Goal: Task Accomplishment & Management: Use online tool/utility

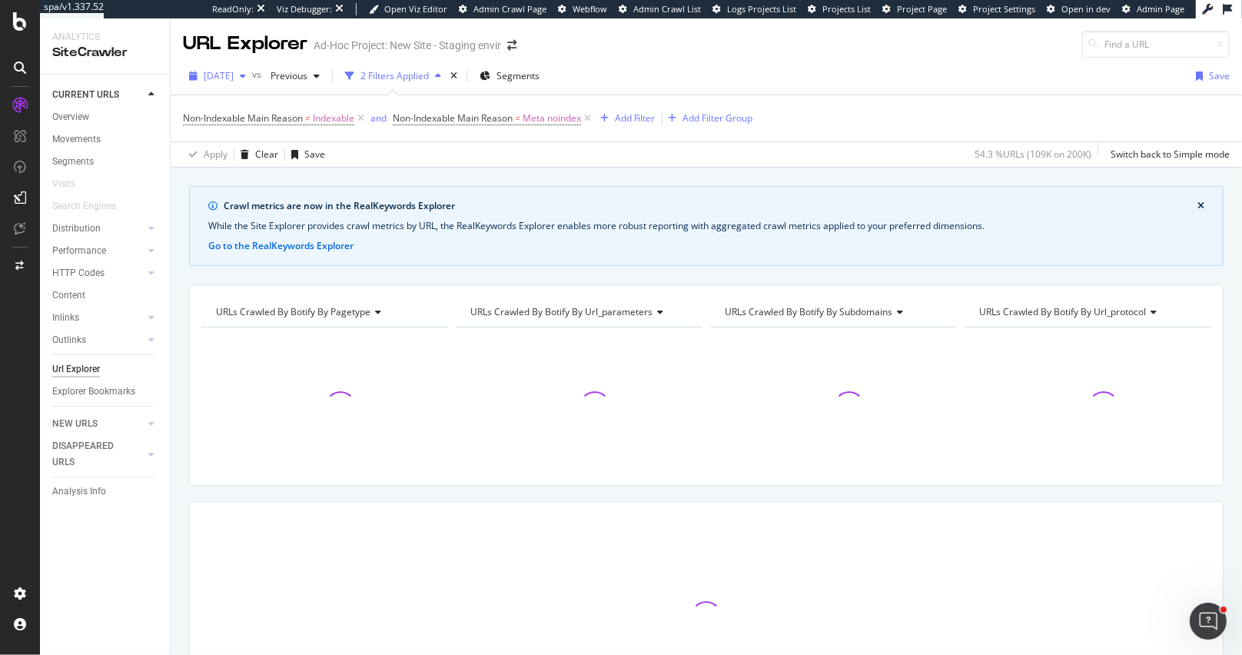
click at [234, 75] on span "[DATE]" at bounding box center [219, 75] width 30 height 13
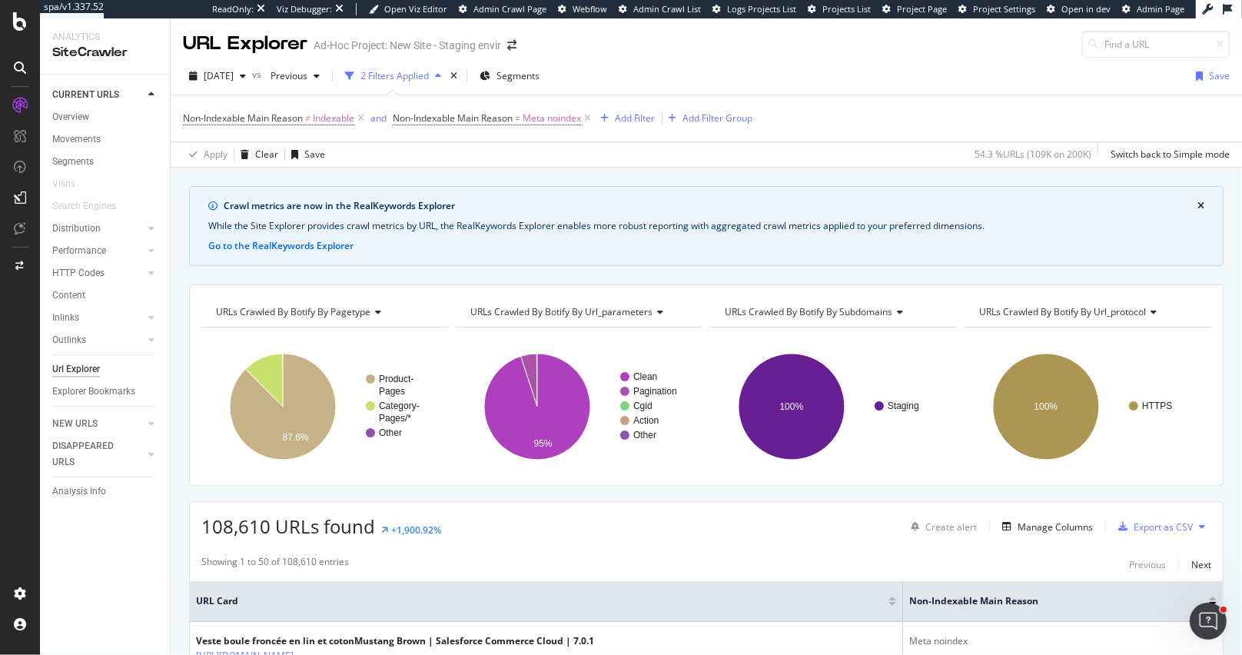
click at [547, 155] on div "Apply Clear Save 54.3 % URLs ( 109K on 200K ) Switch back to Simple mode" at bounding box center [706, 153] width 1071 height 25
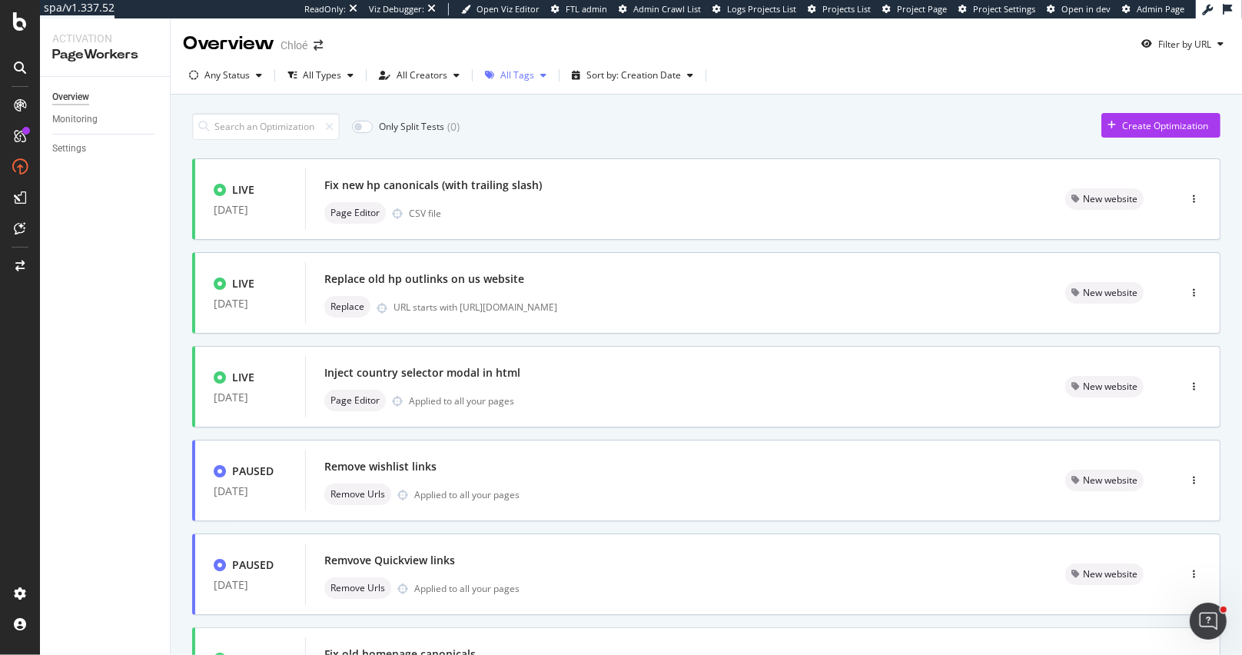
click at [493, 79] on div "button" at bounding box center [490, 75] width 22 height 9
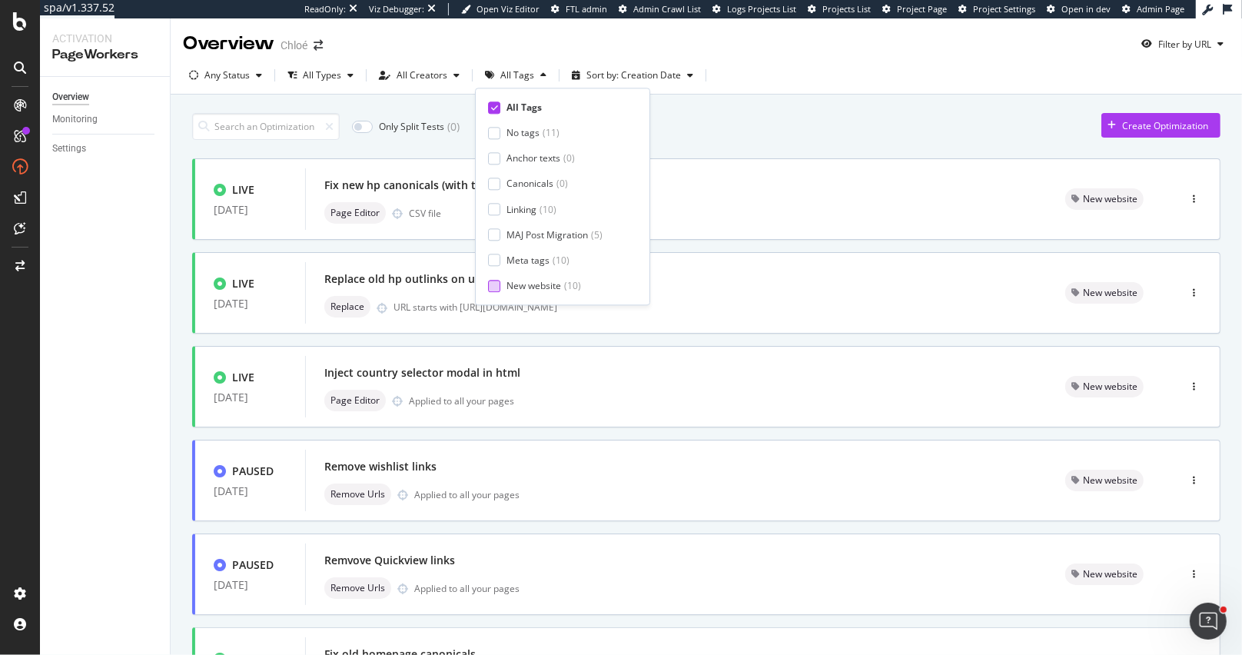
click at [498, 283] on div at bounding box center [494, 286] width 12 height 12
click at [759, 135] on div "Only Split Tests ( 0 ) Create Optimization" at bounding box center [706, 126] width 1028 height 27
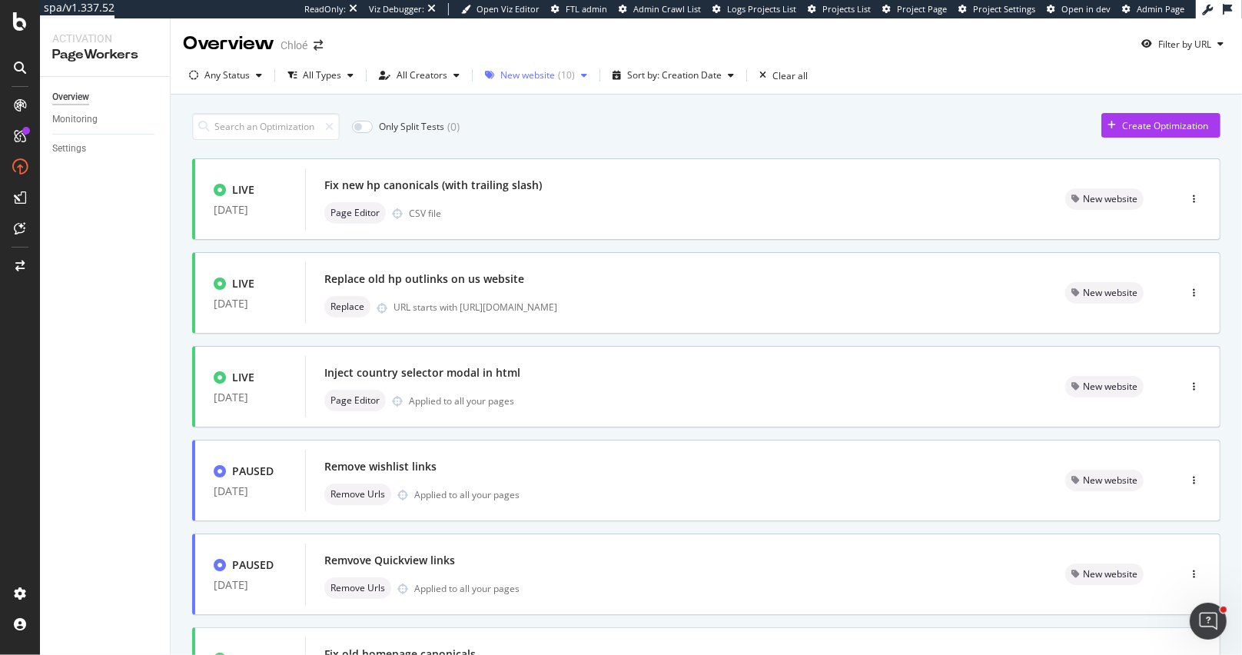
click at [558, 75] on div "( 10 )" at bounding box center [566, 75] width 17 height 9
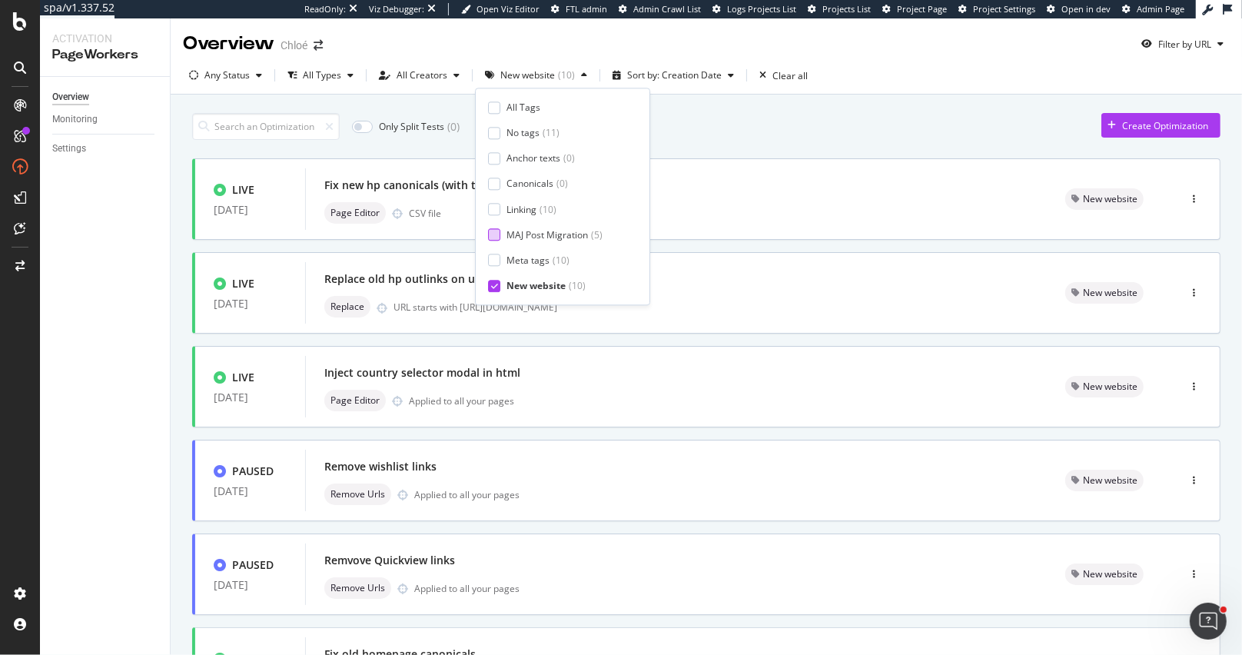
click at [497, 234] on div at bounding box center [494, 235] width 12 height 12
click at [495, 283] on icon at bounding box center [494, 286] width 7 height 8
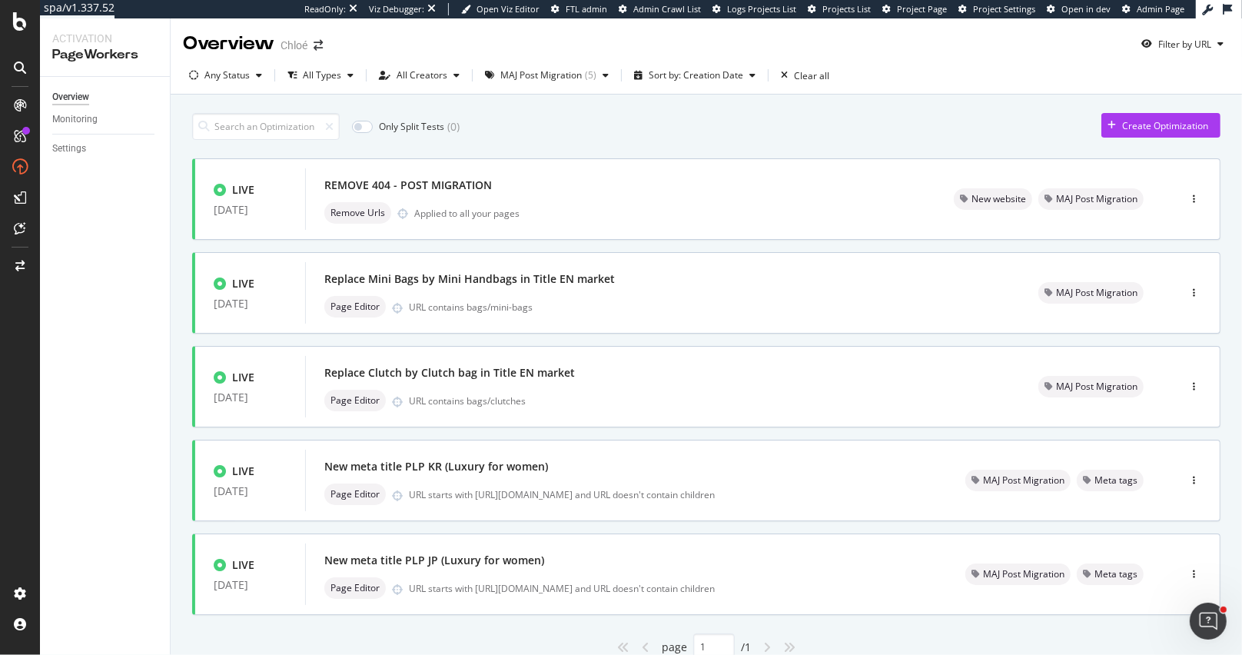
click at [735, 117] on div "Only Split Tests ( 0 ) Create Optimization" at bounding box center [706, 126] width 1028 height 27
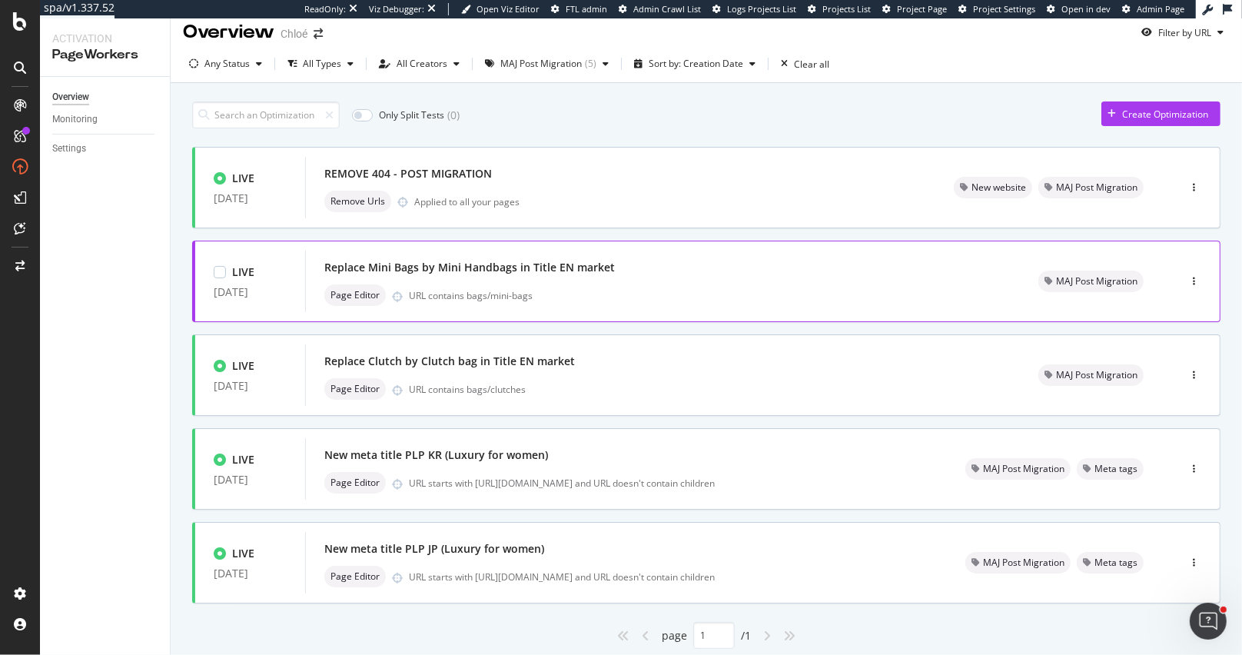
scroll to position [13, 0]
click at [663, 374] on div "Replace Clutch by Clutch bag in Title EN market Page Editor URL contains bags/c…" at bounding box center [662, 373] width 677 height 49
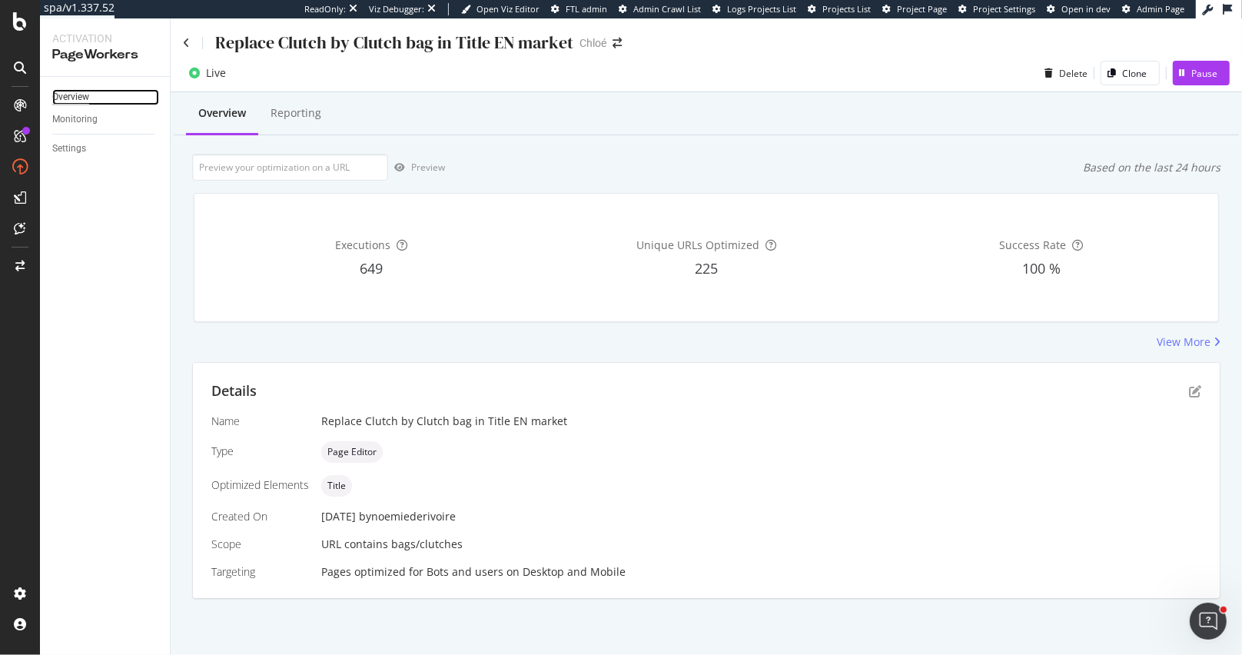
click at [71, 90] on div "Overview" at bounding box center [70, 97] width 37 height 16
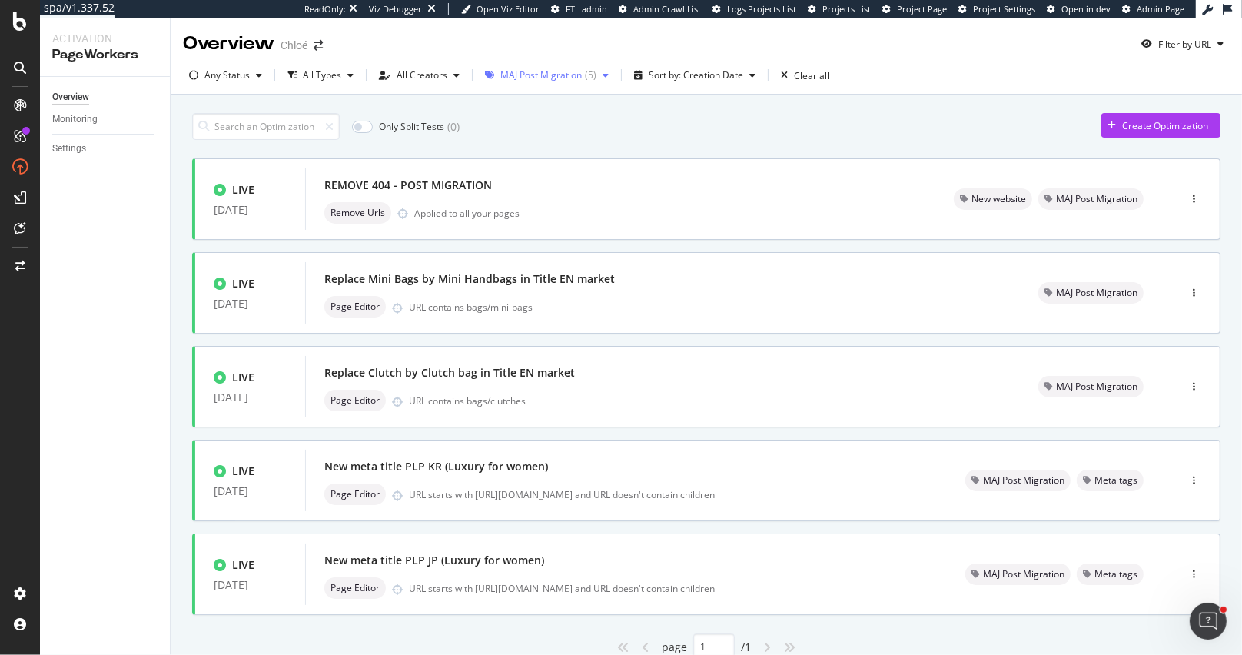
click at [546, 78] on div "MAJ Post Migration" at bounding box center [540, 75] width 81 height 9
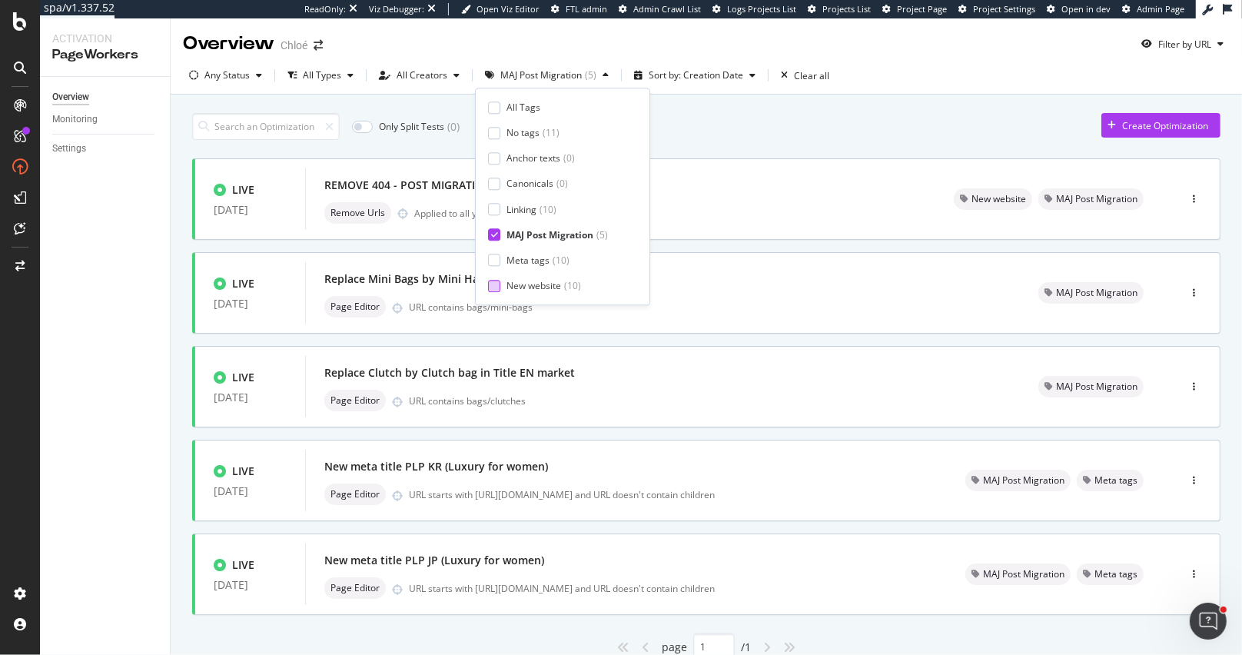
click at [496, 286] on div at bounding box center [494, 286] width 12 height 12
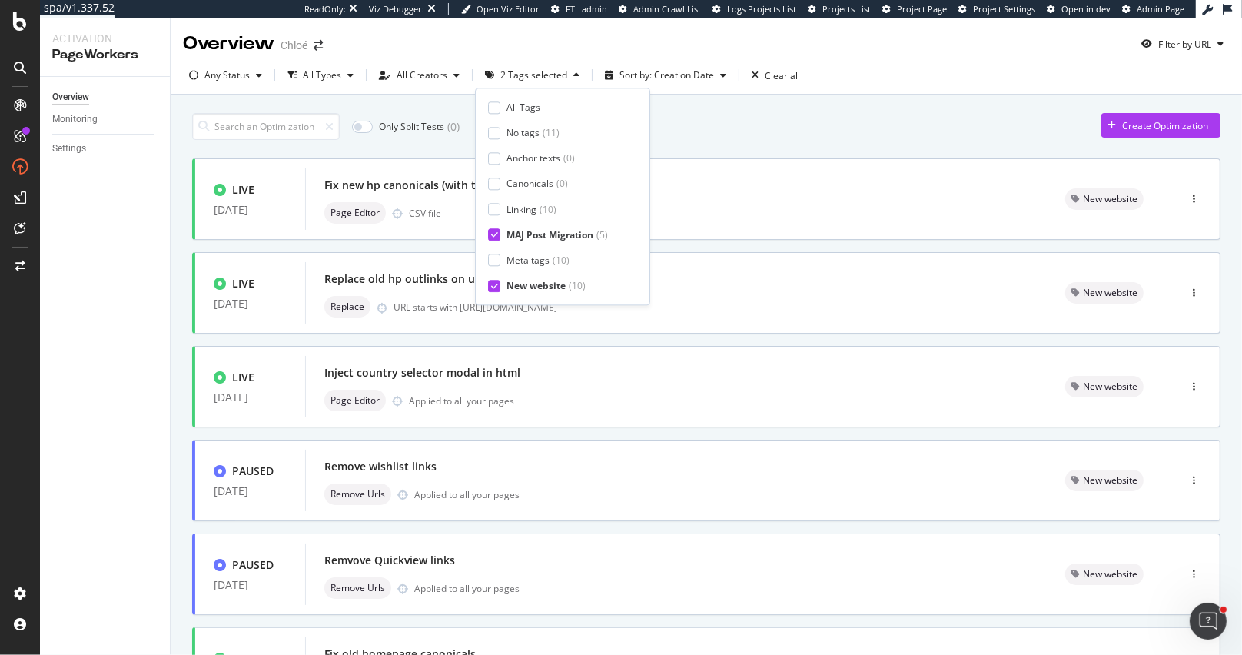
click at [495, 237] on icon at bounding box center [494, 235] width 7 height 8
click at [499, 232] on div at bounding box center [494, 235] width 12 height 12
click at [710, 128] on div "Only Split Tests ( 0 ) Create Optimization" at bounding box center [706, 126] width 1028 height 27
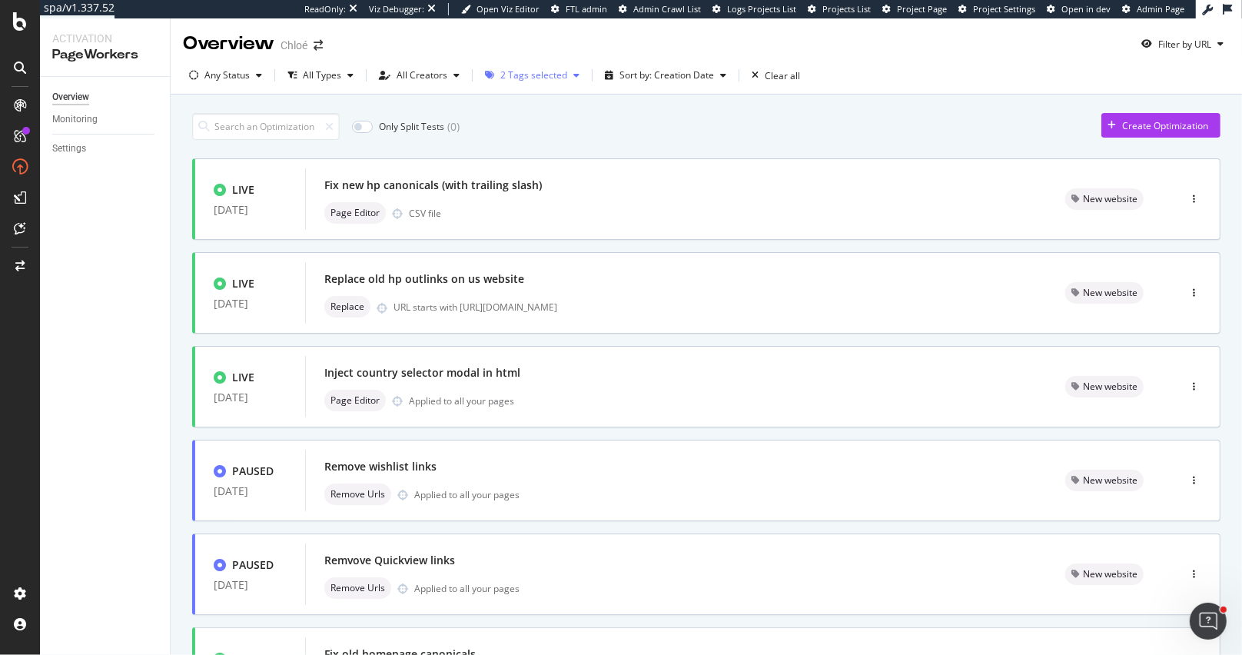
click at [515, 75] on div "2 Tags selected" at bounding box center [533, 75] width 67 height 9
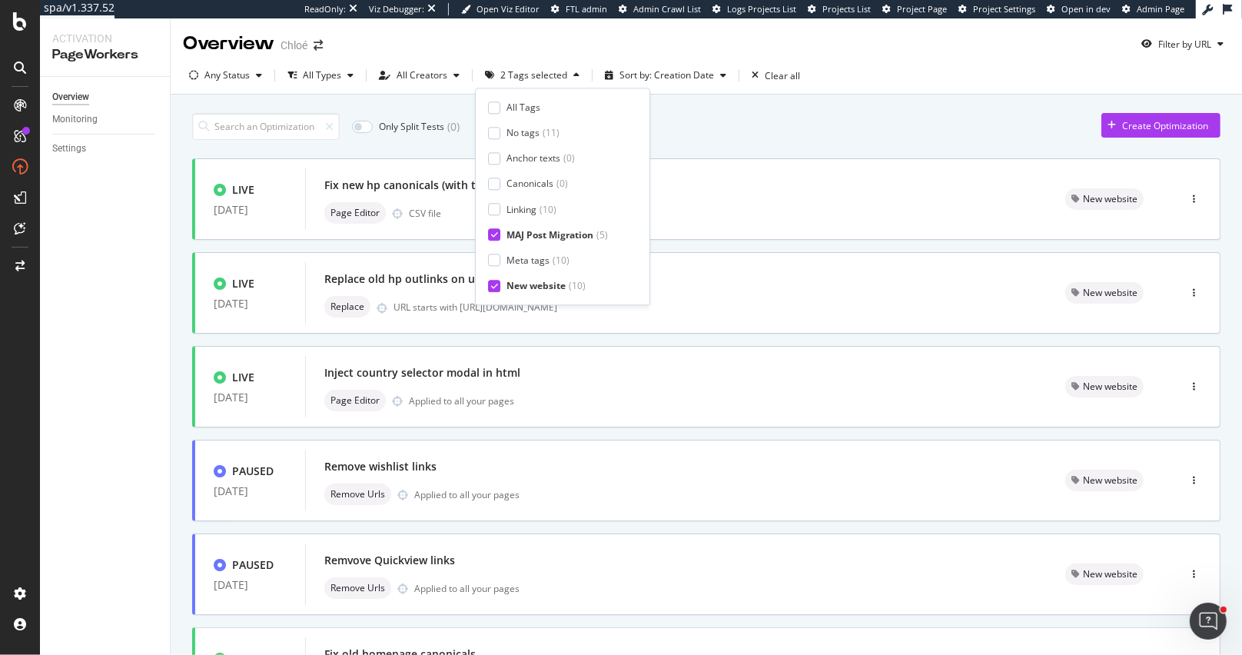
click at [495, 285] on icon at bounding box center [494, 286] width 7 height 8
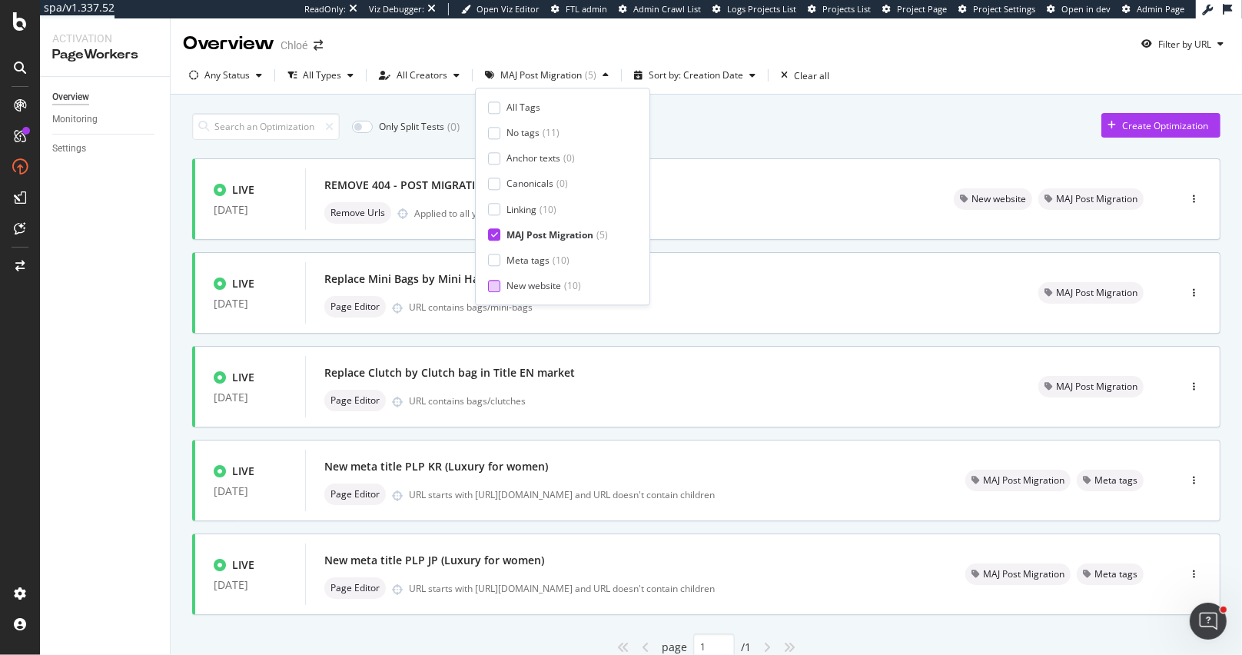
click at [493, 287] on div at bounding box center [494, 286] width 12 height 12
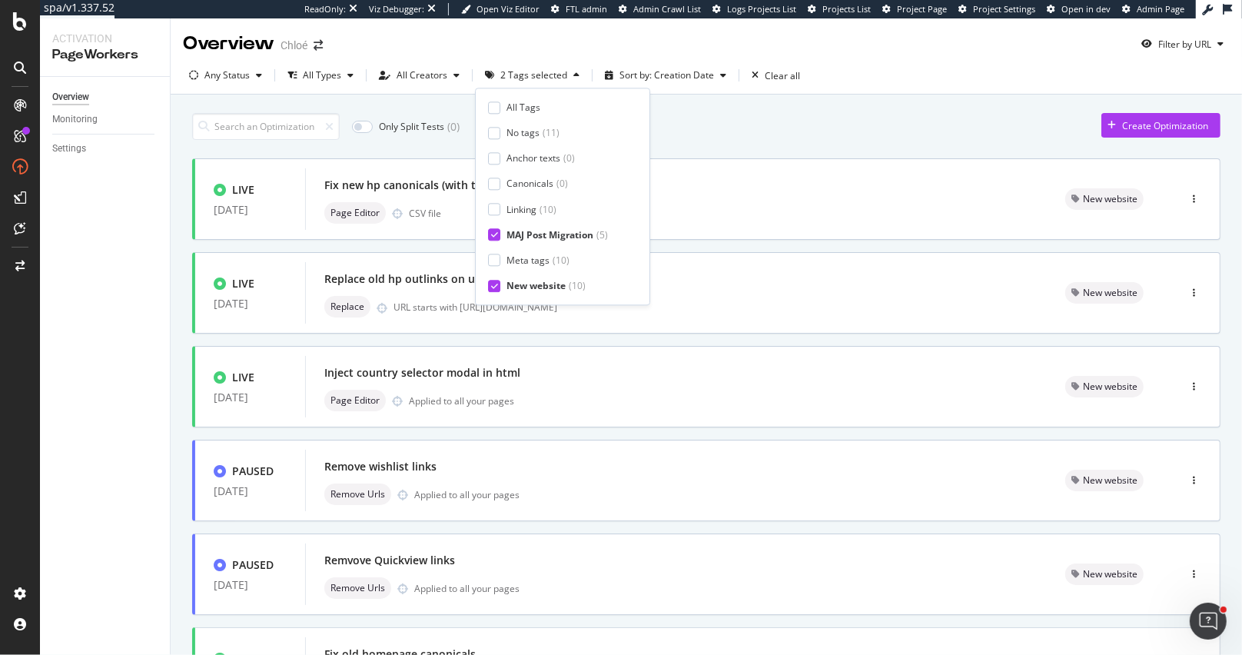
click at [493, 236] on icon at bounding box center [494, 235] width 7 height 8
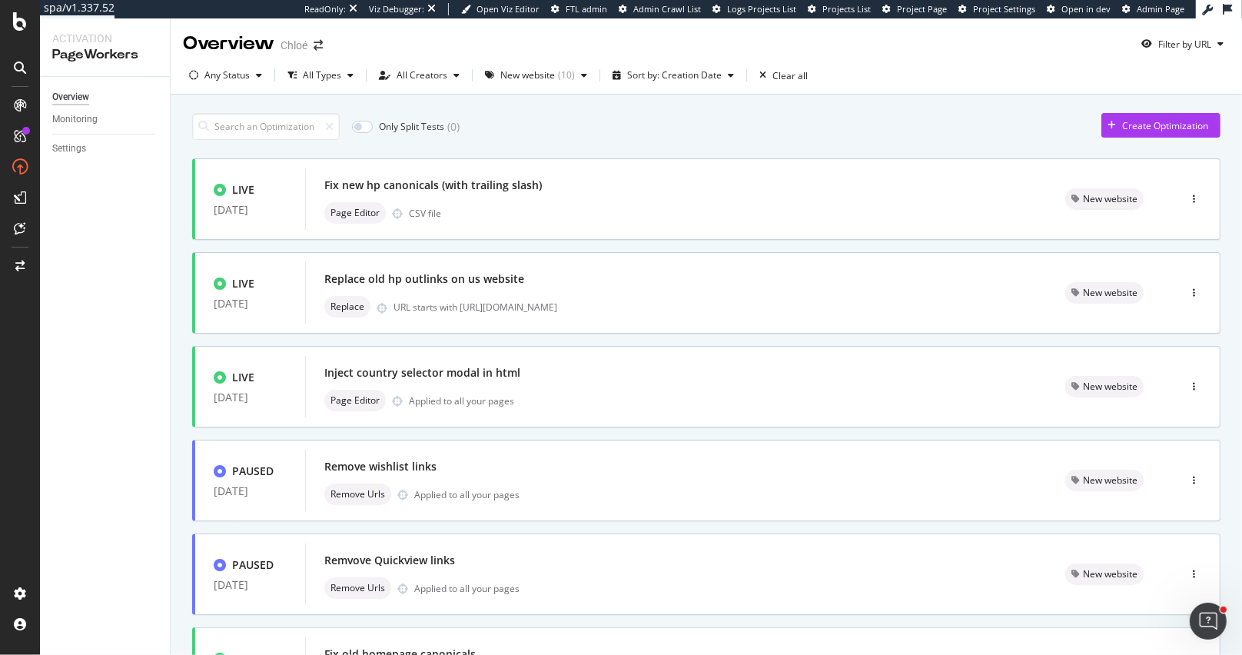
click at [729, 132] on div "Only Split Tests ( 0 ) Create Optimization" at bounding box center [706, 126] width 1028 height 27
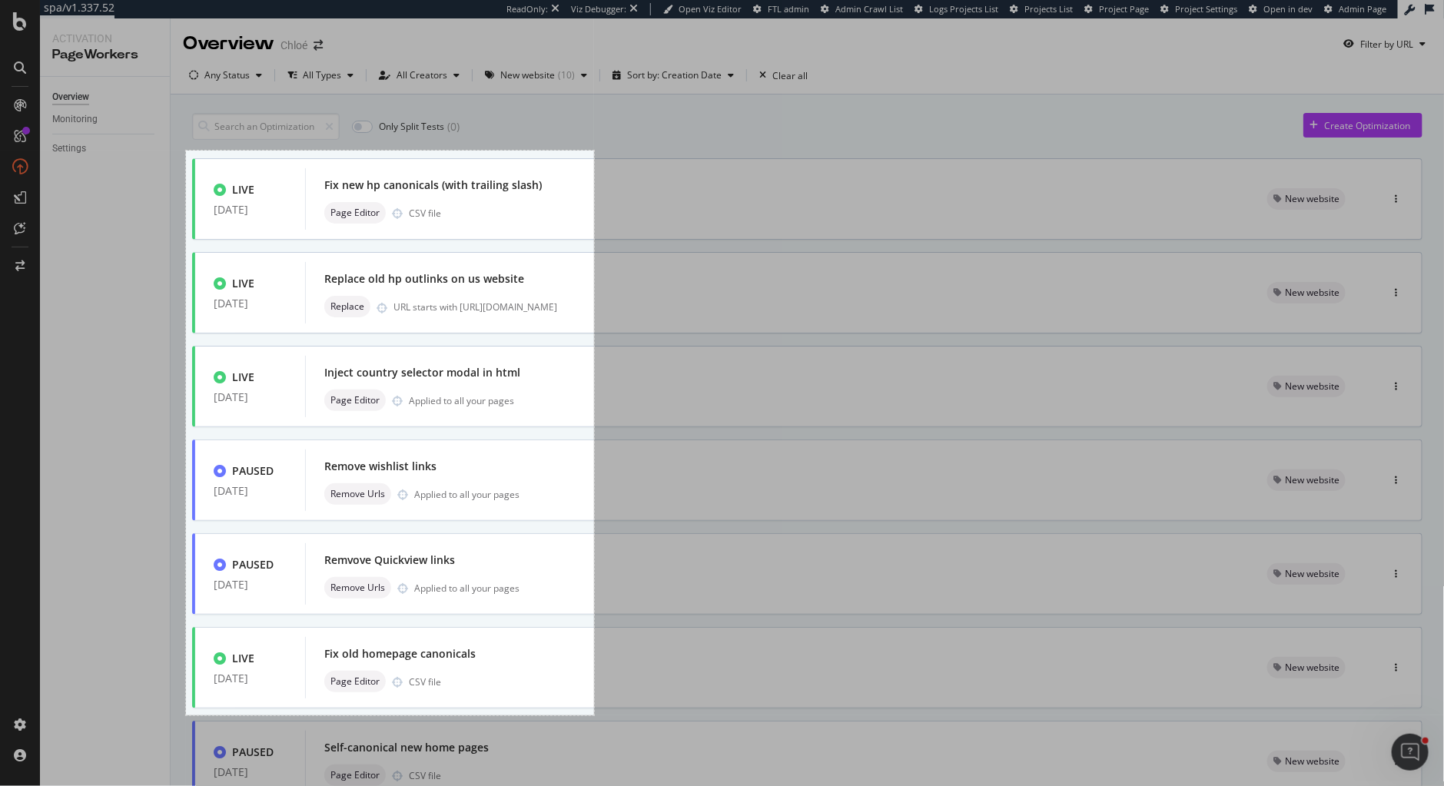
drag, startPoint x: 186, startPoint y: 151, endPoint x: 594, endPoint y: 716, distance: 696.9
click at [594, 654] on div "531 X 735" at bounding box center [722, 393] width 1444 height 786
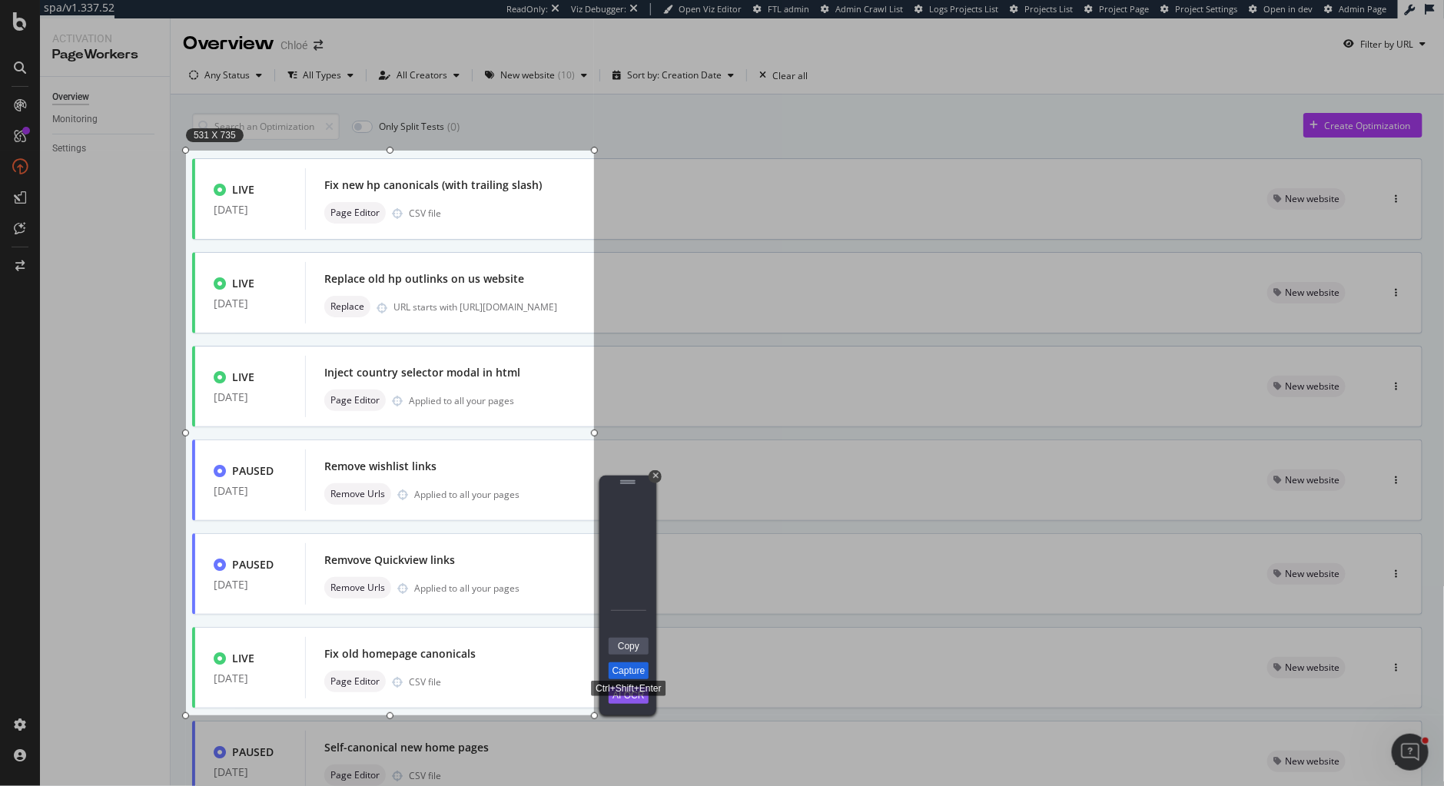
click at [628, 654] on link "Capture" at bounding box center [629, 671] width 40 height 17
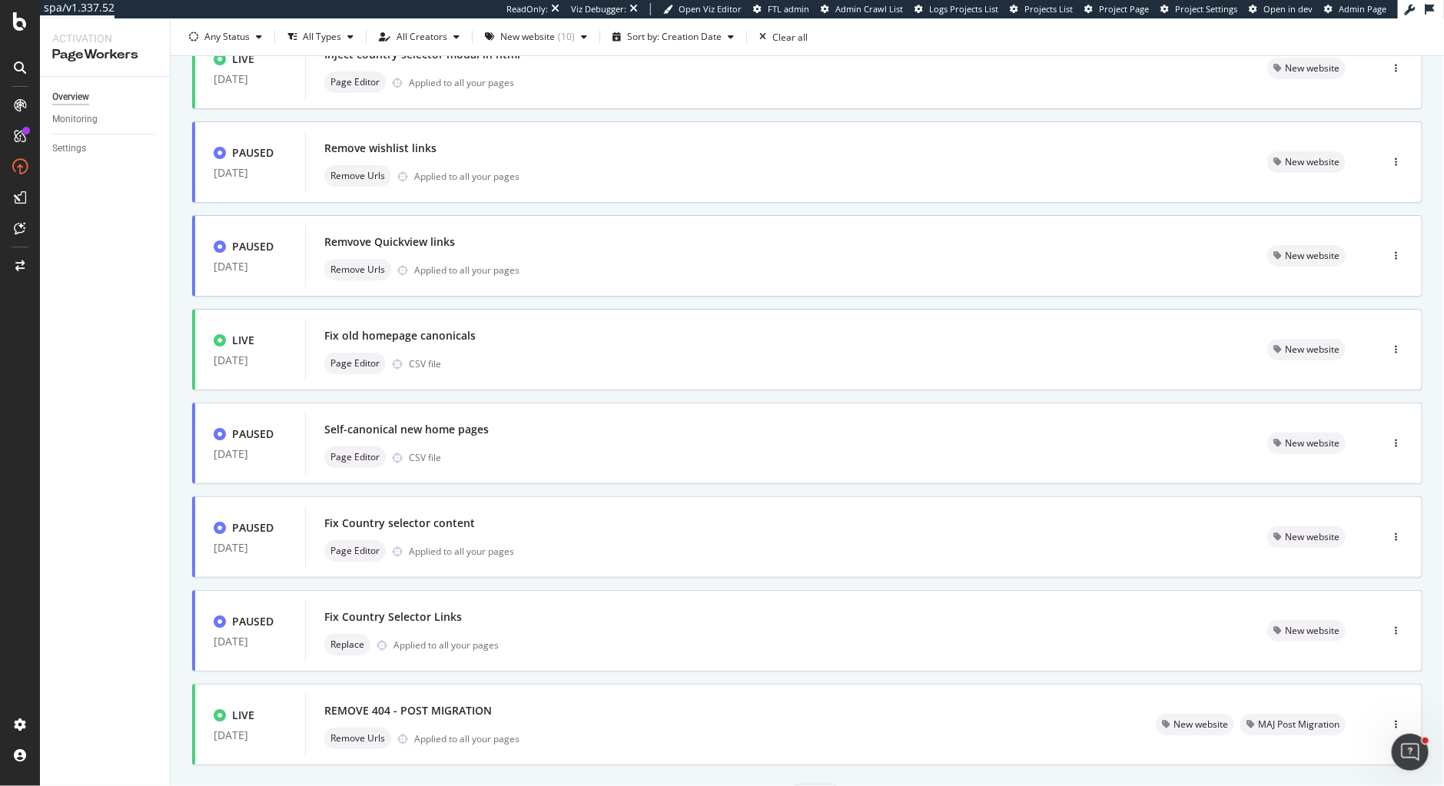
scroll to position [396, 0]
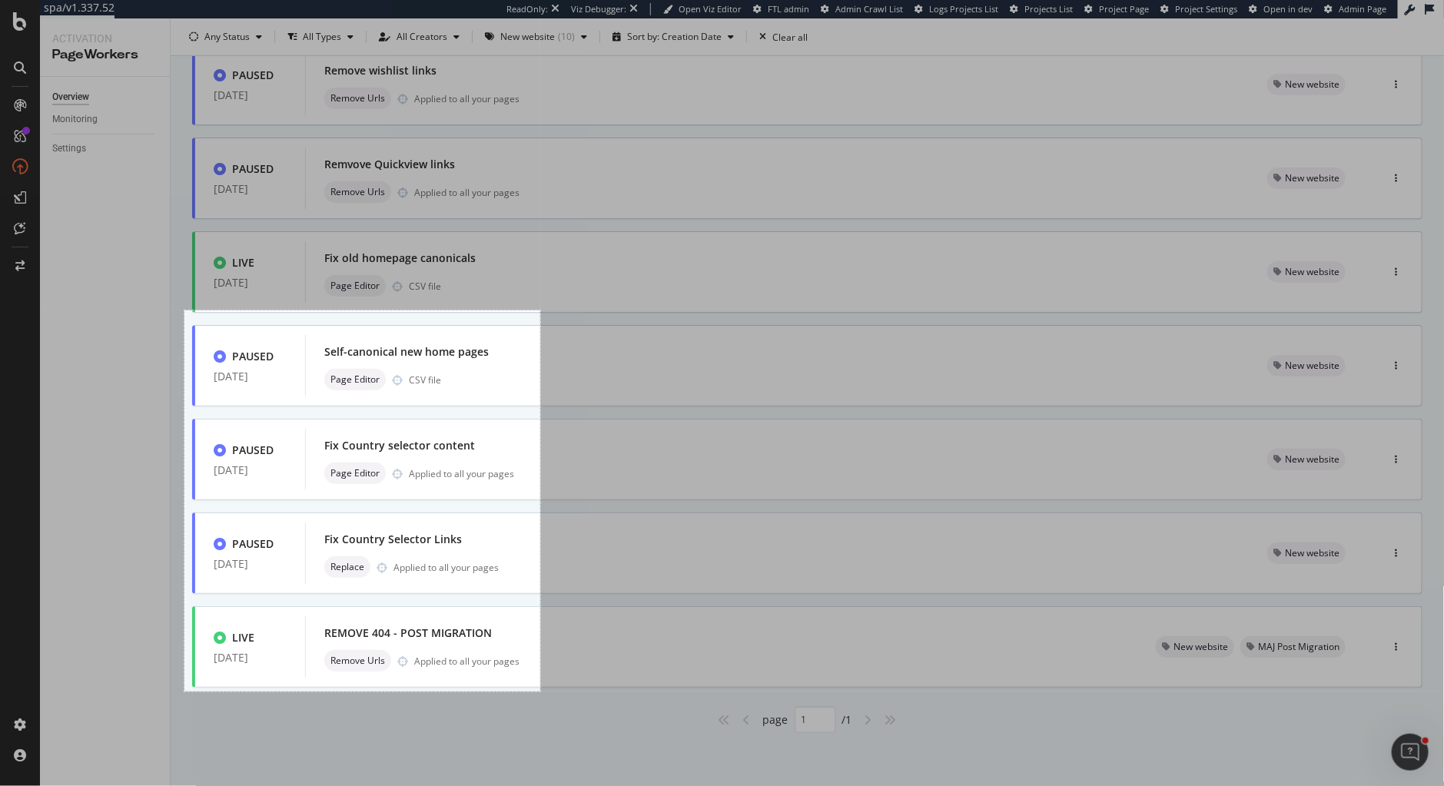
drag, startPoint x: 184, startPoint y: 311, endPoint x: 540, endPoint y: 692, distance: 521.5
click at [540, 654] on div "463 X 496" at bounding box center [722, 393] width 1444 height 786
drag, startPoint x: 359, startPoint y: 309, endPoint x: 359, endPoint y: 317, distance: 8.5
click at [359, 317] on div at bounding box center [362, 318] width 356 height 7
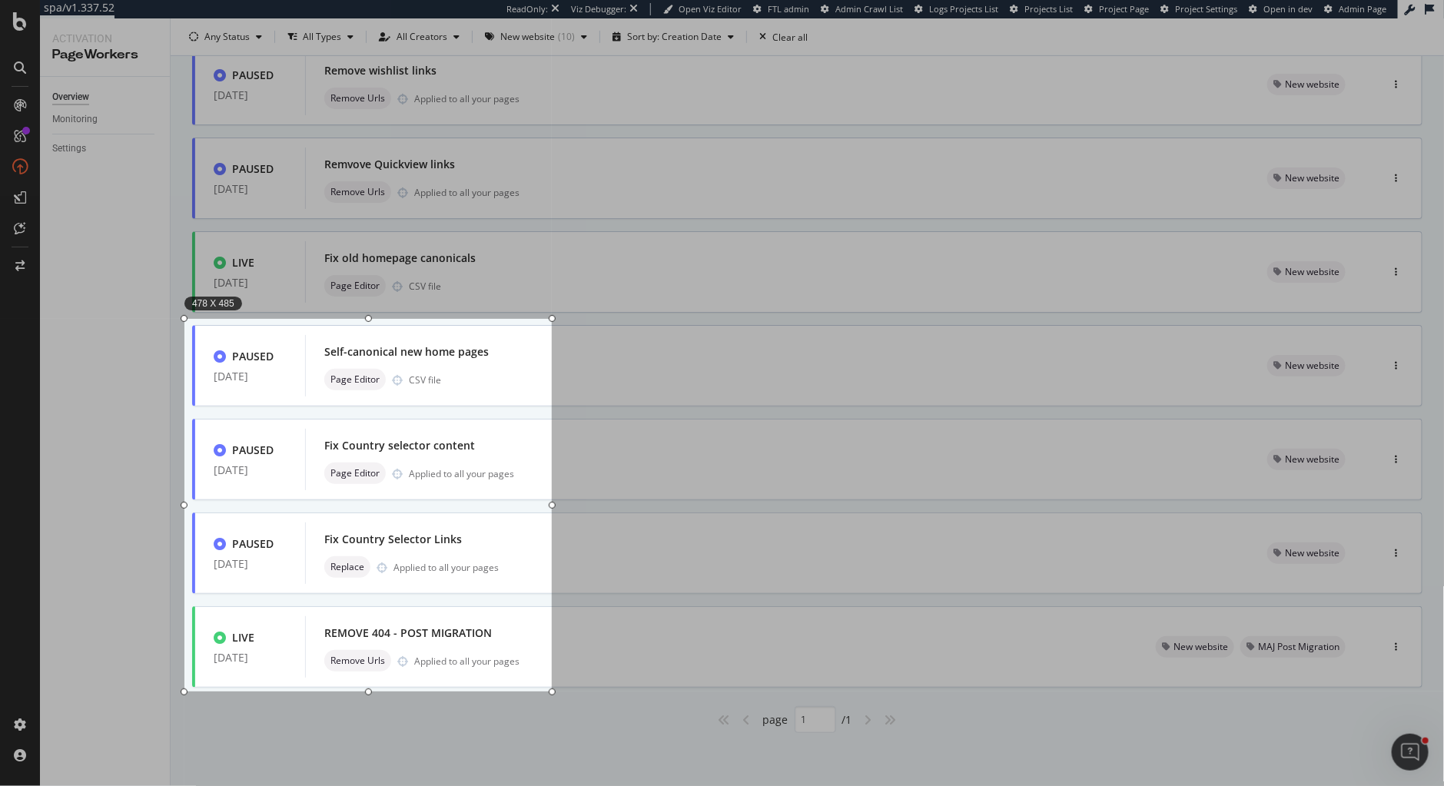
drag, startPoint x: 536, startPoint y: 506, endPoint x: 556, endPoint y: 507, distance: 20.0
click at [556, 507] on div at bounding box center [552, 505] width 7 height 373
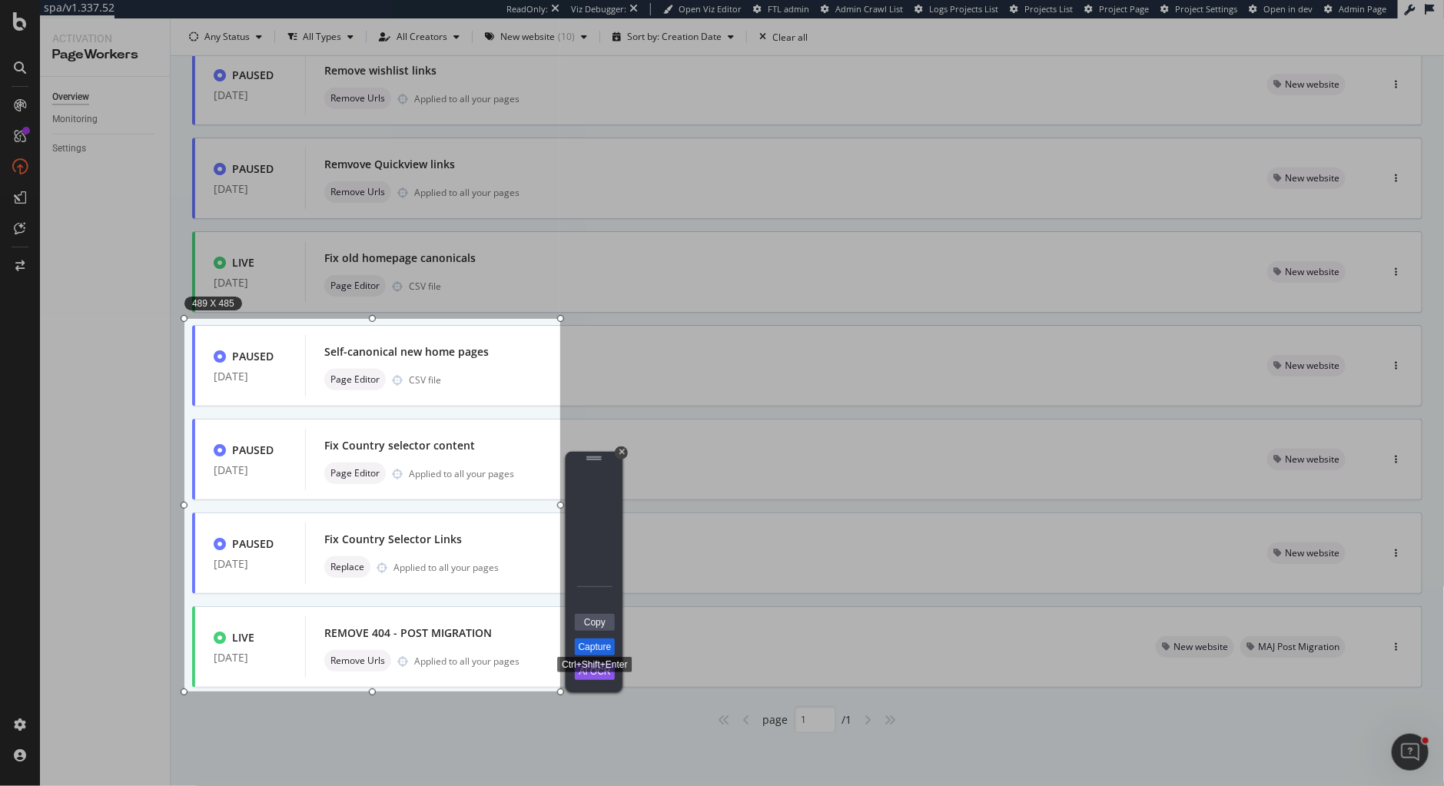
click at [599, 643] on link "Capture" at bounding box center [595, 647] width 40 height 17
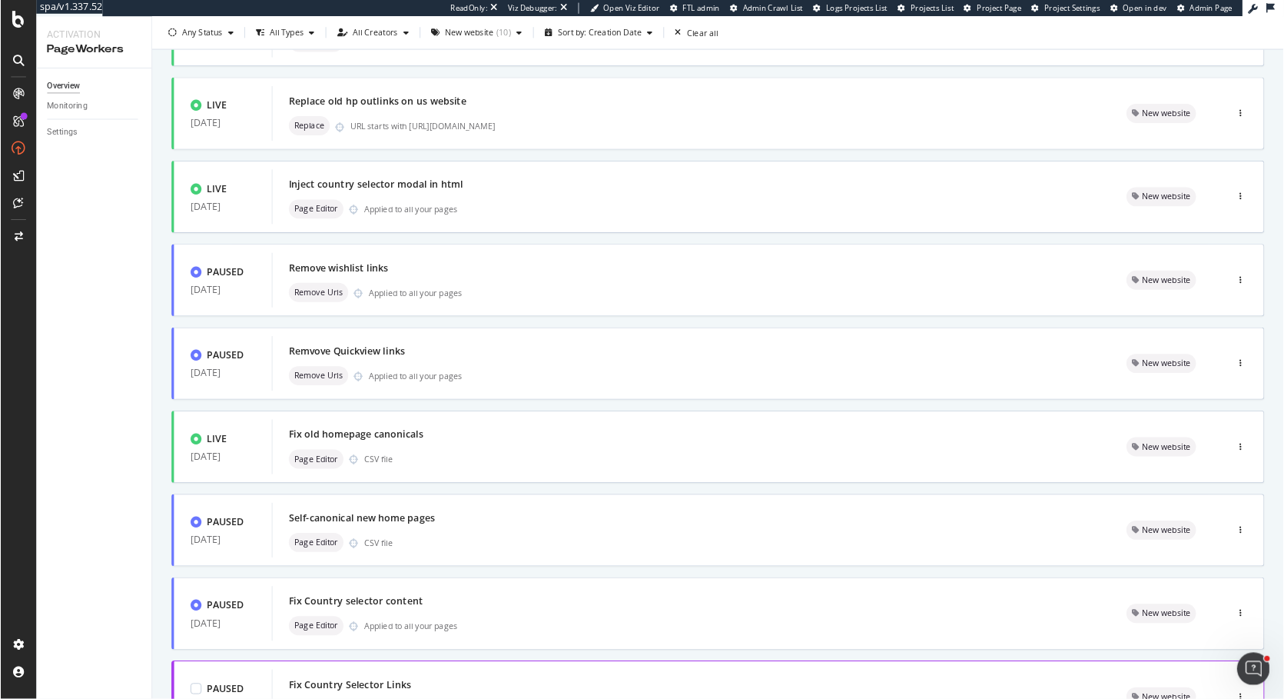
scroll to position [0, 0]
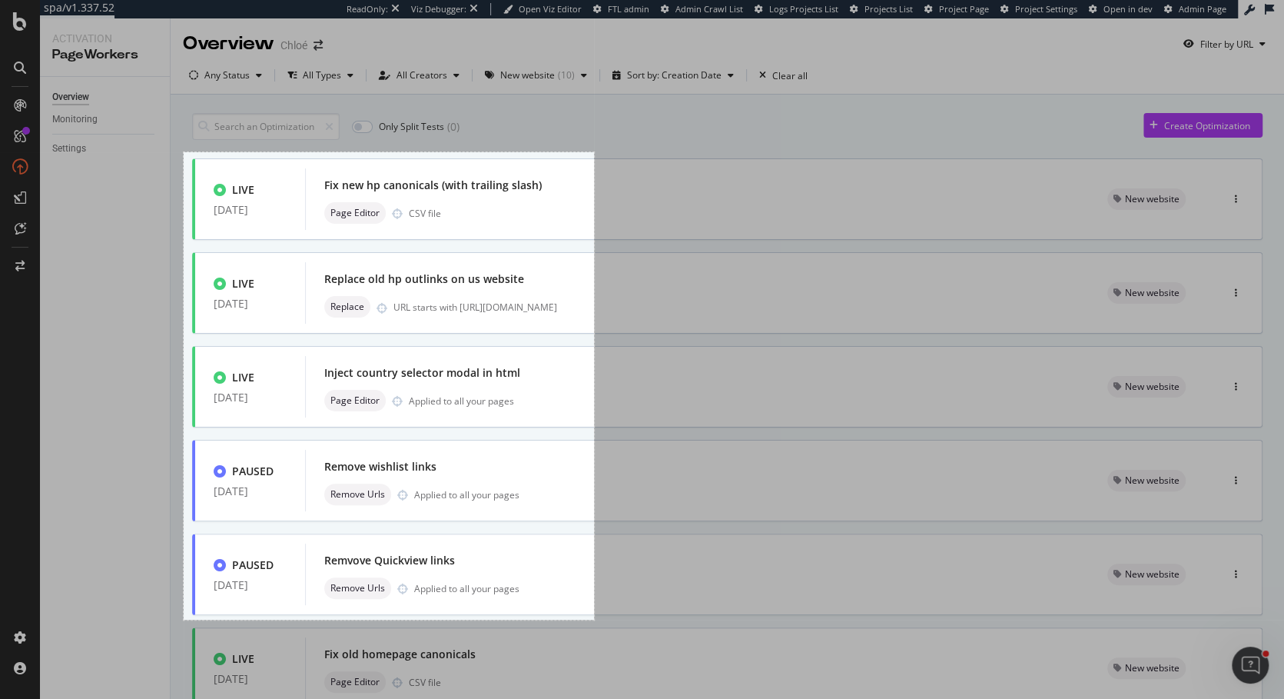
drag, startPoint x: 184, startPoint y: 152, endPoint x: 594, endPoint y: 620, distance: 622.0
click at [594, 620] on div "534 X 608" at bounding box center [642, 349] width 1284 height 699
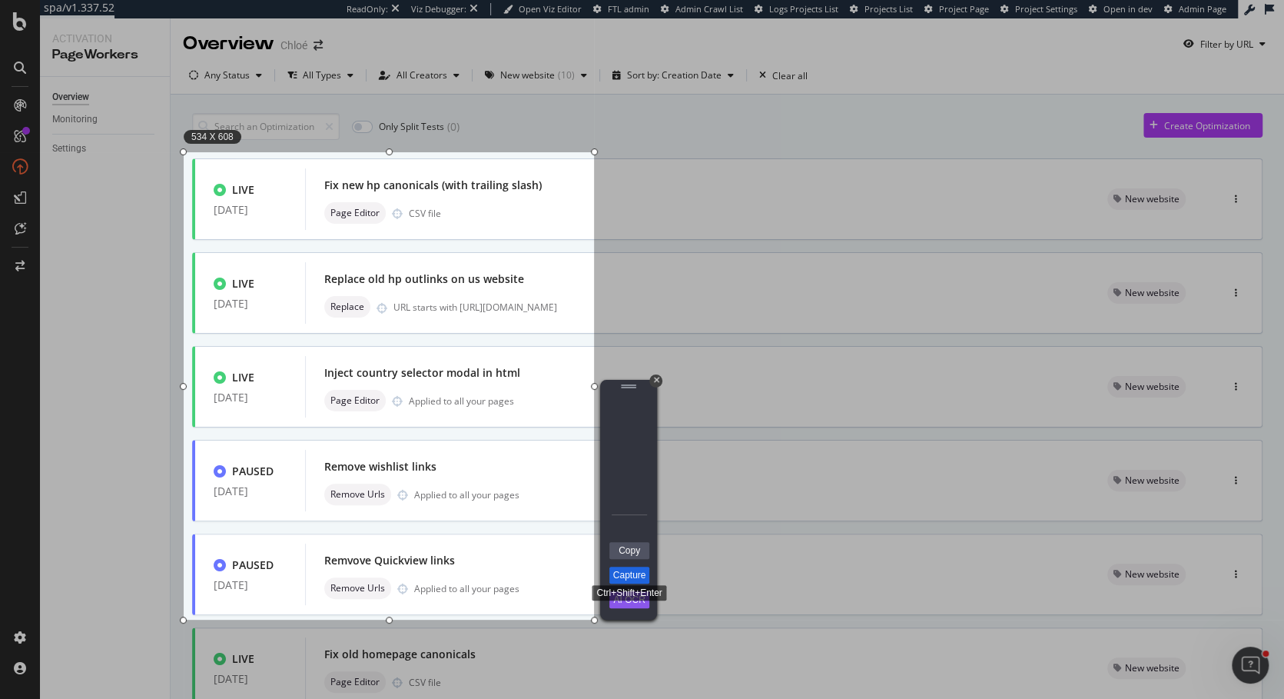
click at [632, 576] on link "Capture" at bounding box center [630, 574] width 40 height 17
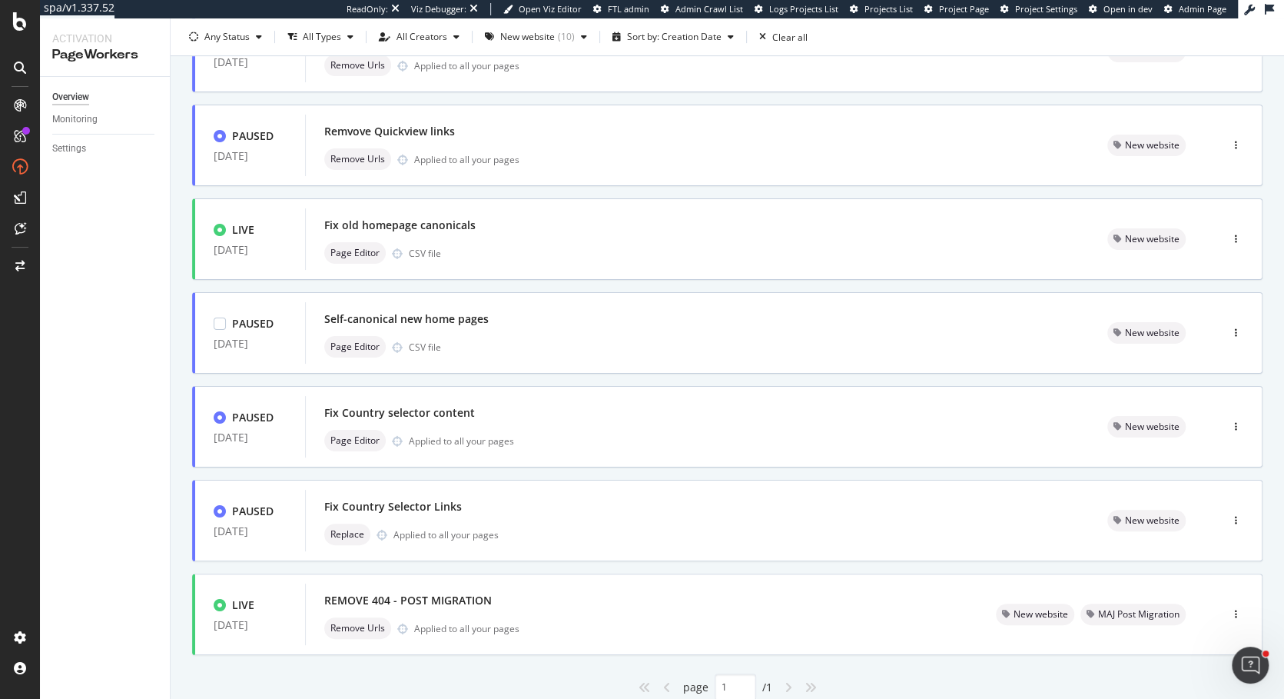
scroll to position [431, 0]
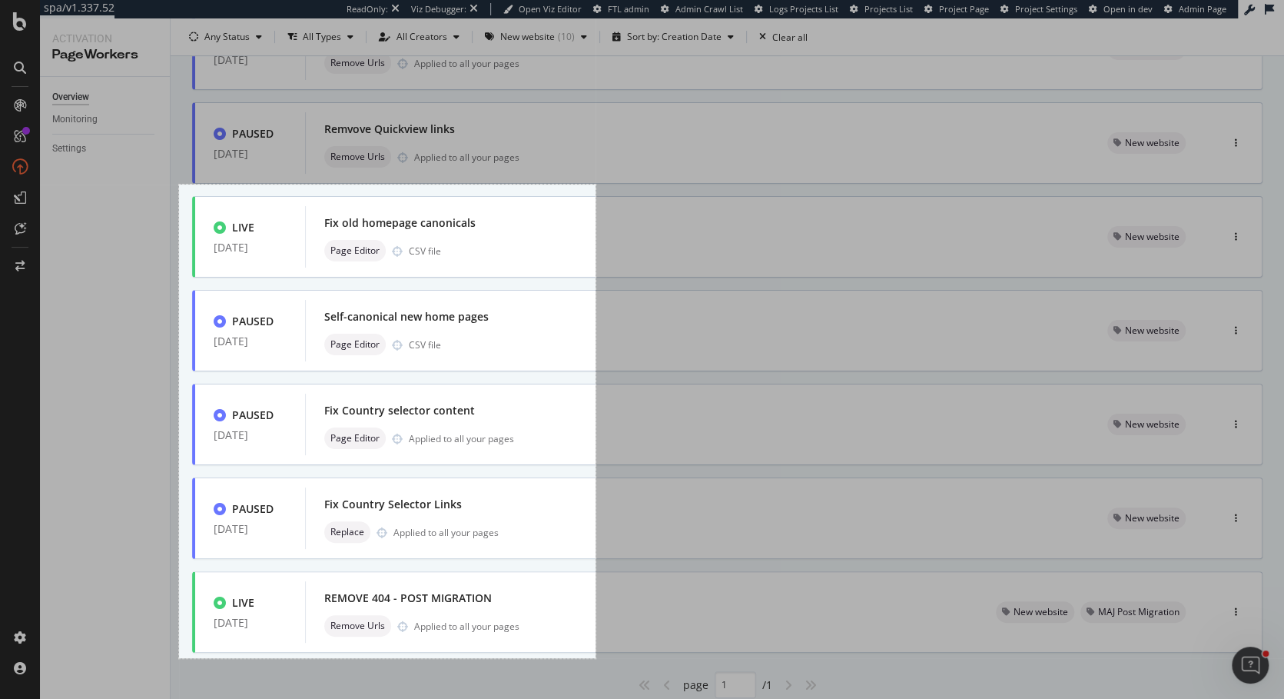
drag, startPoint x: 179, startPoint y: 184, endPoint x: 596, endPoint y: 658, distance: 630.6
click at [596, 654] on div "542 X 616" at bounding box center [642, 349] width 1284 height 699
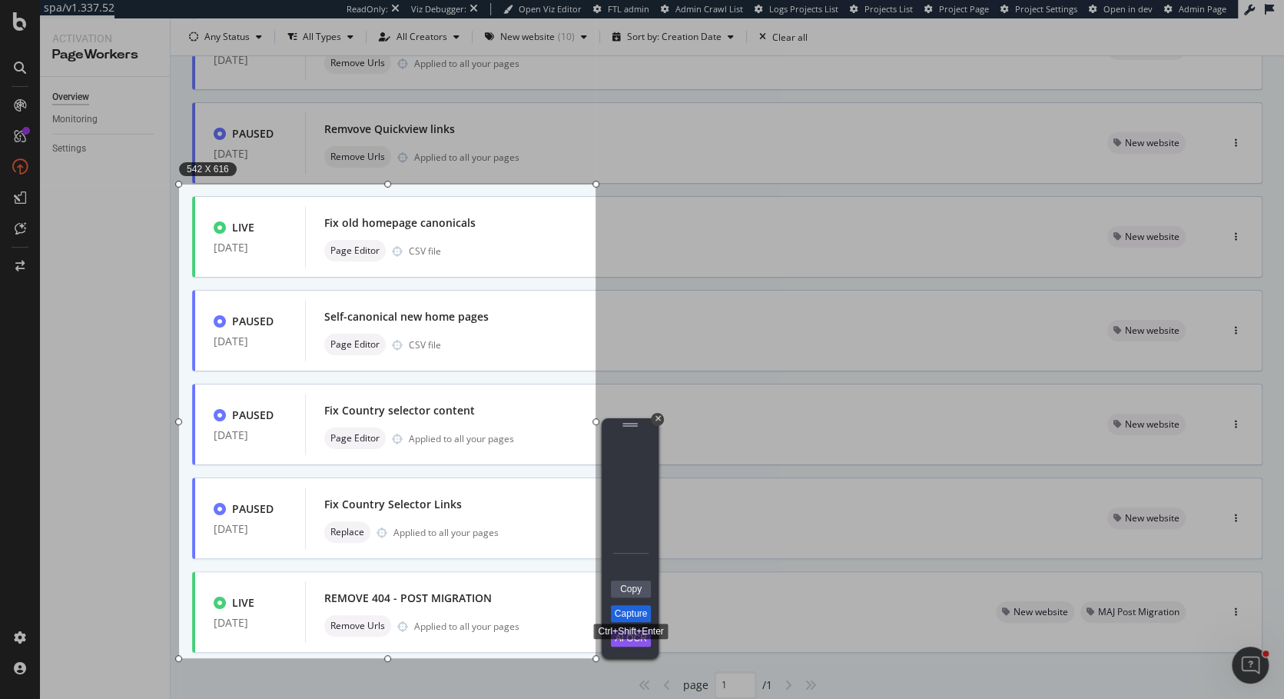
click at [623, 616] on link "Capture" at bounding box center [631, 613] width 40 height 17
